Goal: Transaction & Acquisition: Subscribe to service/newsletter

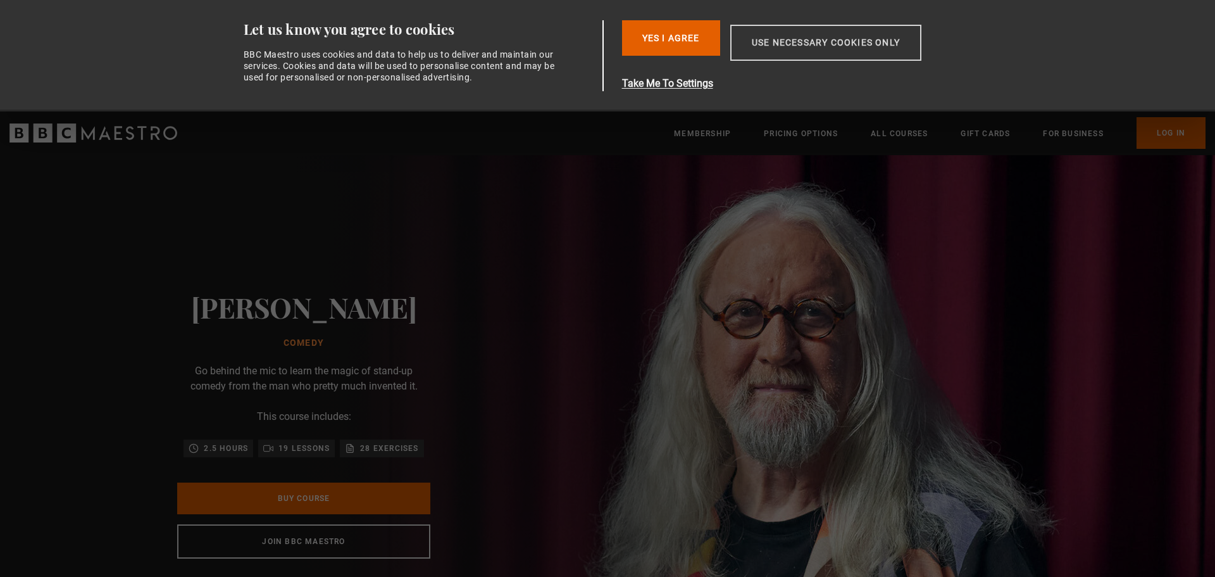
click at [787, 42] on button "Use necessary cookies only" at bounding box center [825, 43] width 191 height 36
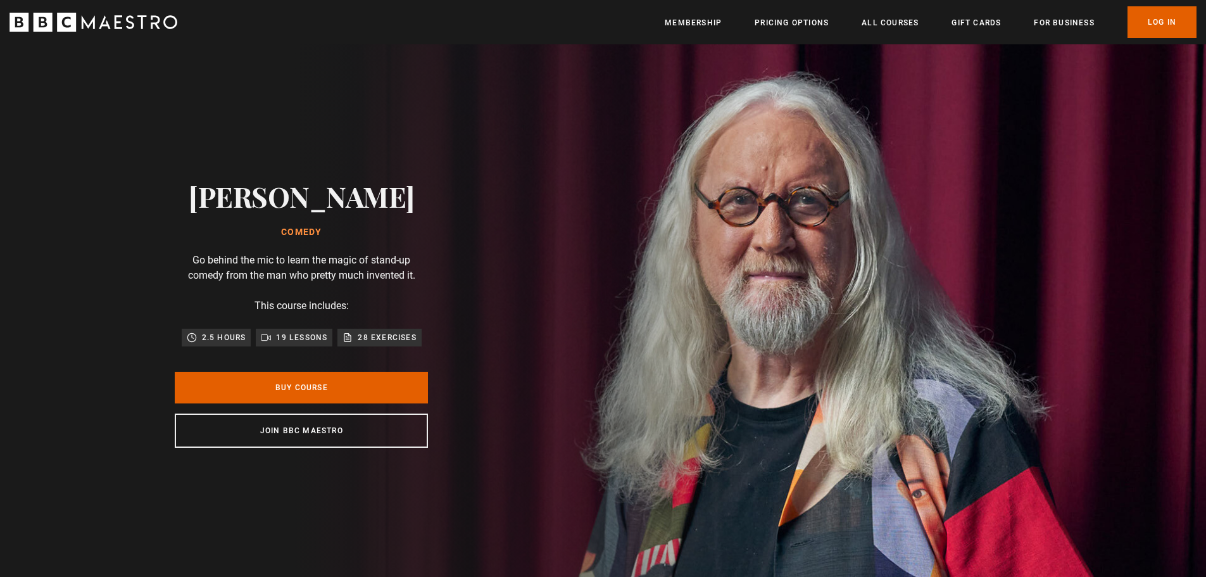
scroll to position [0, 332]
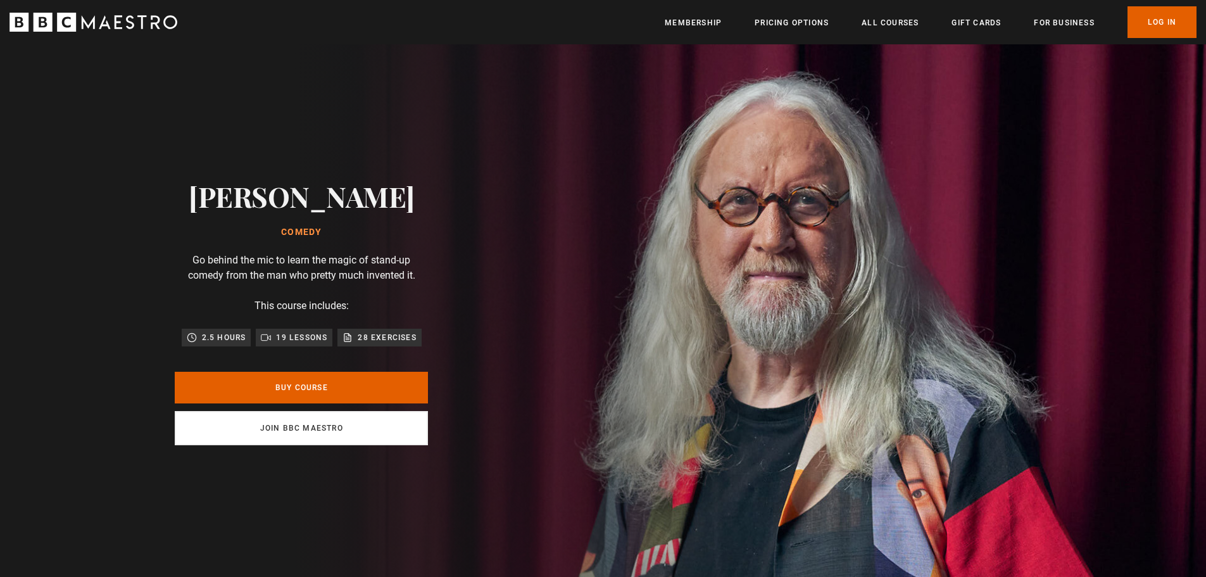
click at [325, 435] on link "Join BBC Maestro" at bounding box center [301, 428] width 253 height 34
